Goal: Task Accomplishment & Management: Use online tool/utility

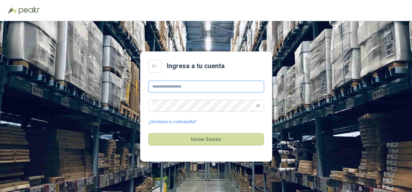
click at [196, 85] on input "text" at bounding box center [206, 87] width 116 height 12
type input "**********"
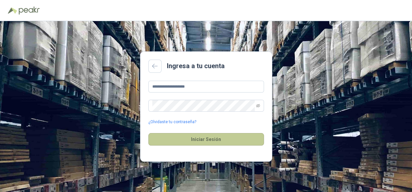
click at [175, 141] on button "Iniciar Sesión" at bounding box center [206, 139] width 116 height 13
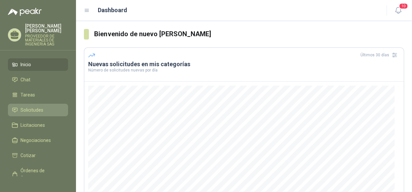
click at [39, 108] on span "Solicitudes" at bounding box center [31, 110] width 23 height 7
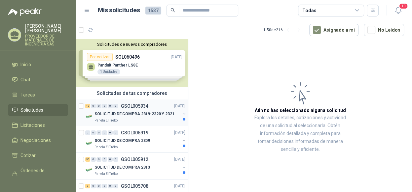
click at [181, 112] on button "button" at bounding box center [183, 114] width 5 height 5
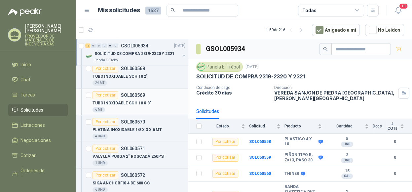
scroll to position [165, 0]
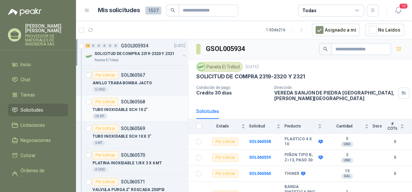
click at [156, 108] on div "TUBO INOXIDABLE SCH 10 2"" at bounding box center [138, 110] width 93 height 8
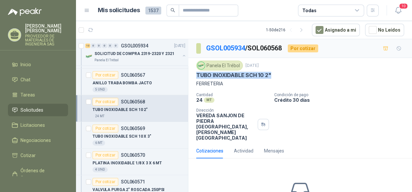
drag, startPoint x: 268, startPoint y: 74, endPoint x: 193, endPoint y: 78, distance: 75.7
click at [193, 78] on div "Panela El Trébol [DATE] TUBO INOXIDABLE SCH 10 2" FERRETERIA Cantidad 24 MT  C…" at bounding box center [299, 101] width 223 height 86
copy p "TUBO INOXIDABLE SCH 10 2""
click at [149, 138] on div "TUBO INOXIDABLE SCH 10 X 3"" at bounding box center [138, 137] width 93 height 8
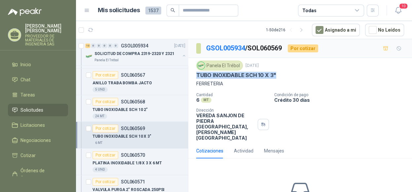
drag, startPoint x: 275, startPoint y: 74, endPoint x: 190, endPoint y: 77, distance: 85.2
click at [190, 77] on div "Panela El Trébol [DATE] TUBO INOXIDABLE SCH 10 X 3" FERRETERIA Cantidad 6 MT  …" at bounding box center [299, 101] width 223 height 86
copy p "TUBO INOXIDABLE SCH 10 X 3""
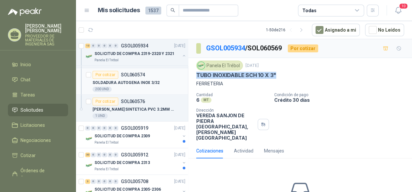
scroll to position [363, 0]
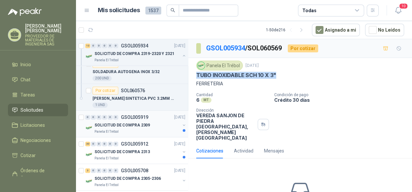
click at [181, 123] on button "button" at bounding box center [183, 125] width 5 height 5
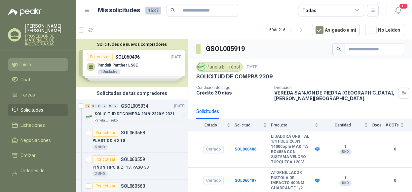
click at [41, 65] on li "Inicio" at bounding box center [38, 64] width 52 height 7
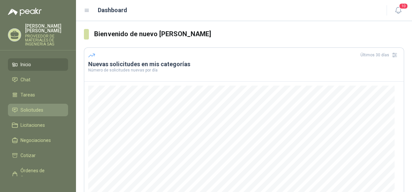
click at [45, 108] on li "Solicitudes" at bounding box center [38, 110] width 52 height 7
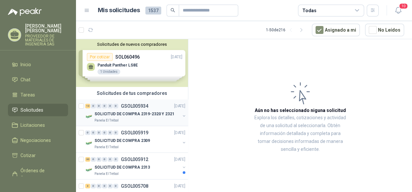
click at [181, 115] on button "button" at bounding box center [183, 116] width 5 height 5
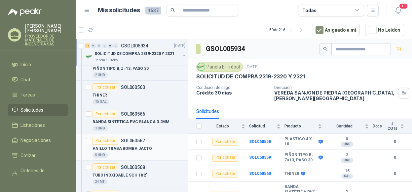
scroll to position [165, 0]
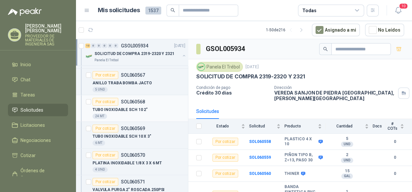
click at [141, 107] on p "TUBO INOXIDABLE SCH 10 2"" at bounding box center [119, 110] width 55 height 6
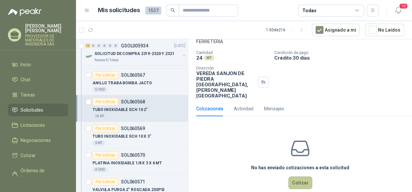
click at [293, 177] on button "Cotizar" at bounding box center [300, 183] width 24 height 13
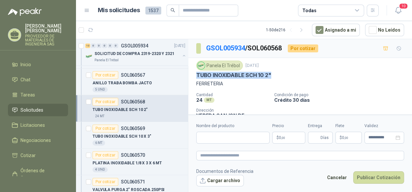
drag, startPoint x: 273, startPoint y: 74, endPoint x: 197, endPoint y: 76, distance: 76.0
click at [197, 76] on div "TUBO INOXIDABLE SCH 10 2"" at bounding box center [300, 75] width 208 height 7
copy p "TUBO INOXIDABLE SCH 10 2""
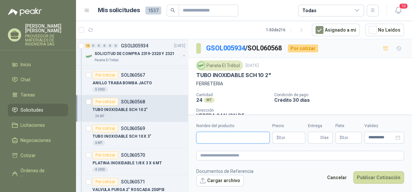
click at [224, 138] on input "Nombre del producto" at bounding box center [232, 138] width 73 height 12
paste input "**********"
type input "**********"
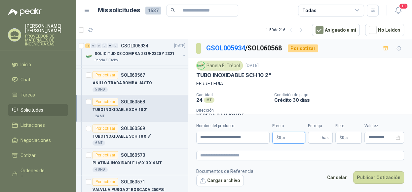
click at [281, 141] on p "$ 0 ,00" at bounding box center [288, 138] width 33 height 12
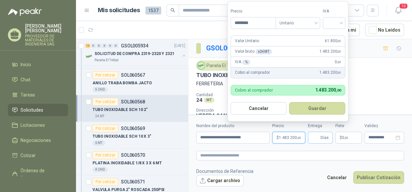
type input "********"
click at [318, 138] on input "Entrega" at bounding box center [315, 137] width 7 height 11
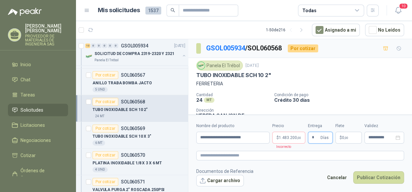
type input "*"
click at [291, 137] on span "1.483.200 ,00" at bounding box center [290, 138] width 22 height 4
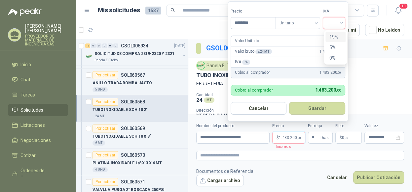
click at [336, 25] on input "search" at bounding box center [333, 22] width 15 height 10
click at [333, 36] on div "19%" at bounding box center [335, 36] width 12 height 7
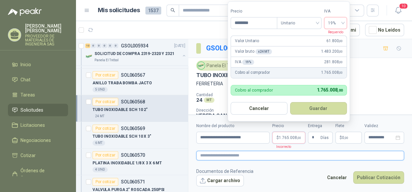
click at [335, 155] on textarea at bounding box center [300, 156] width 208 height 10
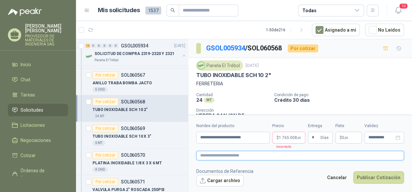
click at [296, 154] on textarea at bounding box center [300, 156] width 208 height 10
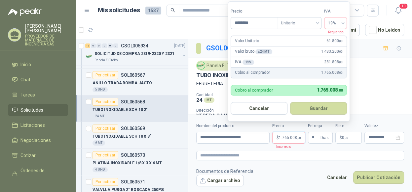
click at [291, 139] on span "1.765.008 ,00" at bounding box center [290, 138] width 22 height 4
click at [336, 22] on span "19%" at bounding box center [335, 23] width 15 height 10
click at [333, 32] on div "19%" at bounding box center [335, 37] width 20 height 11
click at [313, 103] on button "Guardar" at bounding box center [318, 108] width 57 height 13
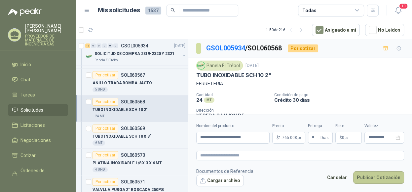
click at [376, 178] on button "Publicar Cotización" at bounding box center [378, 178] width 51 height 13
click at [156, 131] on div "Por cotizar SOL060569" at bounding box center [138, 129] width 93 height 8
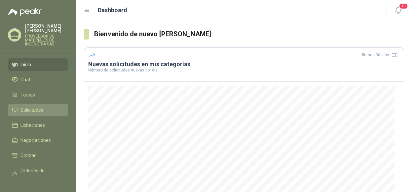
click at [35, 109] on span "Solicitudes" at bounding box center [31, 110] width 23 height 7
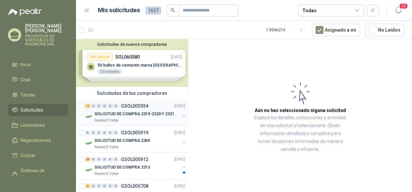
click at [154, 113] on p "SOLICITUD DE COMPRA 2319-2320 Y 2321" at bounding box center [134, 114] width 80 height 6
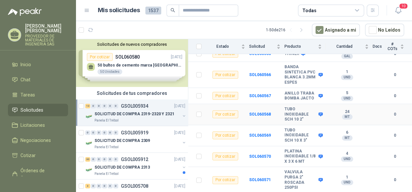
scroll to position [132, 0]
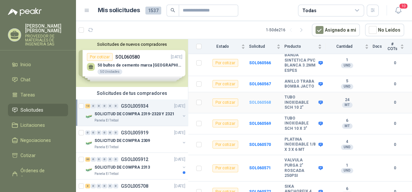
click at [259, 105] on b "SOL060568" at bounding box center [260, 102] width 22 height 5
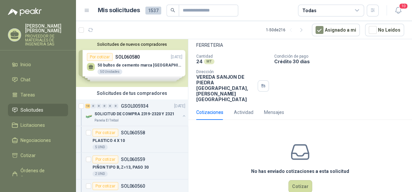
scroll to position [42, 0]
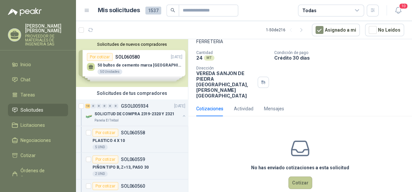
click at [296, 177] on button "Cotizar" at bounding box center [300, 183] width 24 height 13
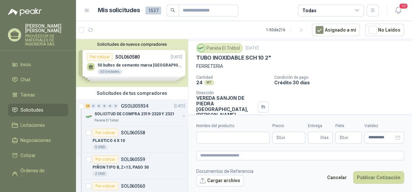
scroll to position [0, 0]
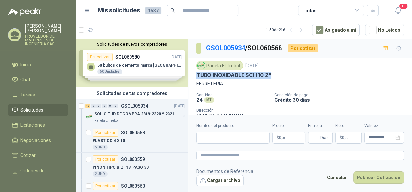
drag, startPoint x: 269, startPoint y: 74, endPoint x: 195, endPoint y: 78, distance: 74.7
click at [195, 78] on div "Panela El Trébol [DATE] TUBO INOXIDABLE SCH 10 2" FERRETERIA Cantidad 24 MT  C…" at bounding box center [299, 101] width 223 height 86
copy p "TUBO INOXIDABLE SCH 10 2""
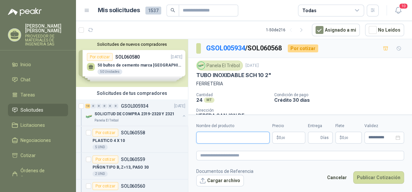
click at [206, 140] on input "Nombre del producto" at bounding box center [232, 138] width 73 height 12
paste input "**********"
type input "**********"
click at [299, 138] on p "$ 0 ,00" at bounding box center [288, 138] width 33 height 12
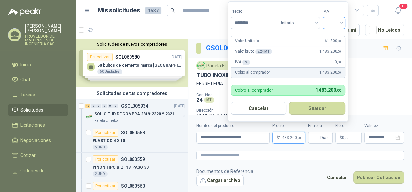
type input "********"
click at [338, 24] on input "search" at bounding box center [333, 22] width 15 height 10
click at [332, 34] on div "19%" at bounding box center [335, 36] width 12 height 7
click at [313, 105] on button "Guardar" at bounding box center [318, 108] width 57 height 13
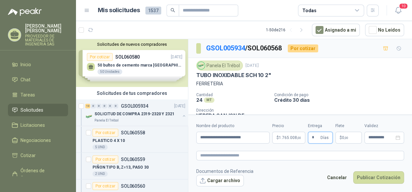
type input "*"
click at [377, 184] on div "Cancelar Publicar Cotización" at bounding box center [363, 179] width 81 height 15
click at [383, 177] on button "Publicar Cotización" at bounding box center [378, 178] width 51 height 13
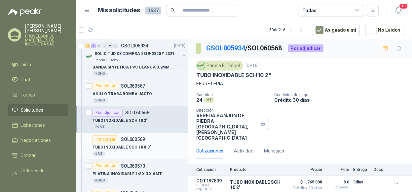
scroll to position [165, 0]
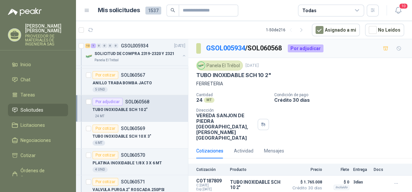
click at [151, 135] on div "TUBO INOXIDABLE SCH 10 X 3"" at bounding box center [138, 137] width 93 height 8
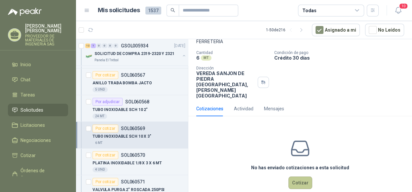
click at [303, 177] on button "Cotizar" at bounding box center [300, 183] width 24 height 13
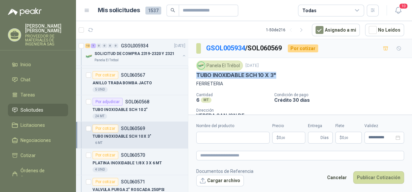
drag, startPoint x: 275, startPoint y: 76, endPoint x: 192, endPoint y: 76, distance: 82.9
click at [192, 76] on div "Panela El Trébol [DATE] TUBO INOXIDABLE SCH 10 X 3" FERRETERIA Cantidad 6 MT  …" at bounding box center [299, 101] width 223 height 86
copy p "TUBO INOXIDABLE SCH 10 X 3""
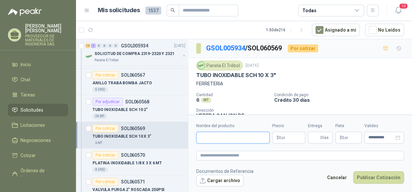
click at [216, 137] on input "Nombre del producto" at bounding box center [232, 138] width 73 height 12
paste input "**********"
type input "**********"
click at [279, 136] on span "0 ,00" at bounding box center [282, 138] width 6 height 4
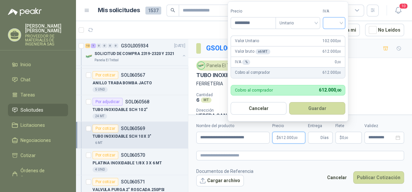
type input "*********"
click at [333, 20] on input "search" at bounding box center [333, 22] width 15 height 10
click at [333, 36] on div "19%" at bounding box center [335, 36] width 12 height 7
click at [329, 108] on button "Guardar" at bounding box center [318, 108] width 57 height 13
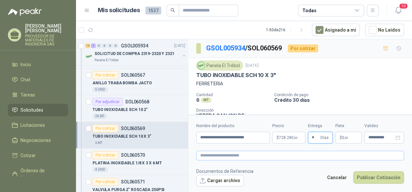
type input "*"
click at [346, 157] on textarea at bounding box center [300, 156] width 208 height 10
click at [281, 137] on span "728.280 ,00" at bounding box center [288, 138] width 19 height 4
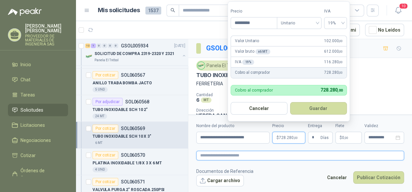
click at [285, 158] on textarea at bounding box center [300, 156] width 208 height 10
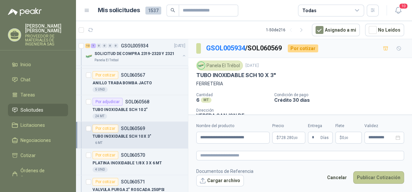
click at [377, 177] on button "Publicar Cotización" at bounding box center [378, 178] width 51 height 13
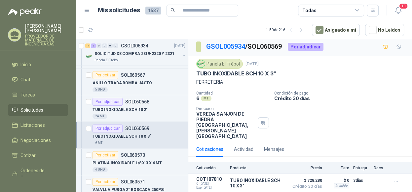
scroll to position [2, 0]
click at [148, 131] on div "Por adjudicar SOL060569" at bounding box center [120, 129] width 57 height 8
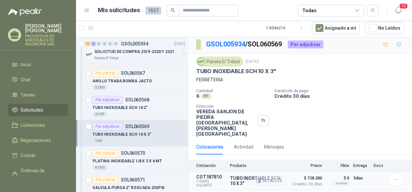
click at [269, 177] on button "Detalles" at bounding box center [269, 181] width 31 height 9
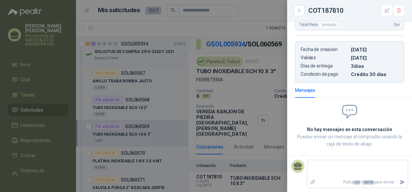
scroll to position [146, 0]
click at [137, 110] on div at bounding box center [206, 96] width 412 height 192
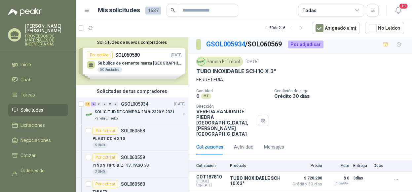
scroll to position [0, 0]
